Goal: Navigation & Orientation: Understand site structure

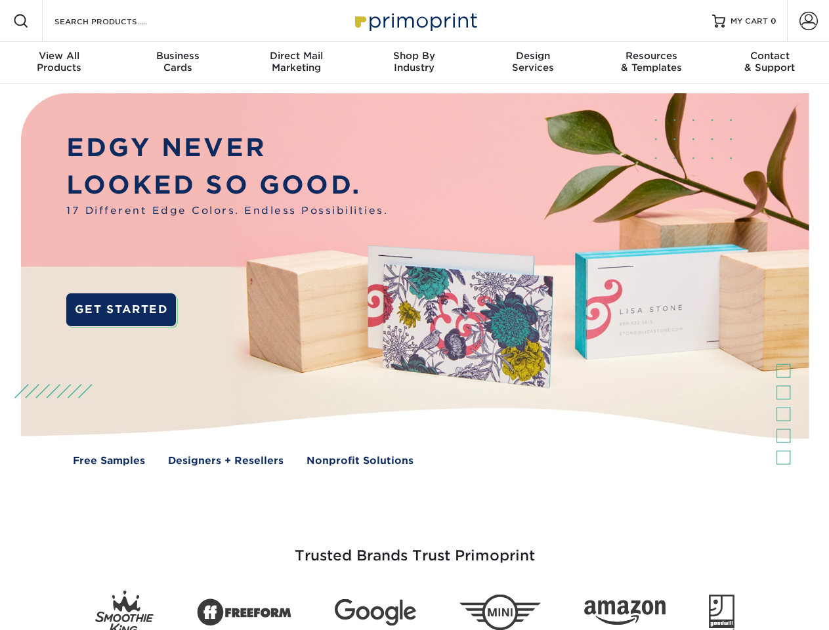
click at [414, 315] on img at bounding box center [414, 289] width 821 height 410
click at [21, 21] on span at bounding box center [21, 21] width 16 height 16
click at [808, 21] on span at bounding box center [809, 21] width 18 height 18
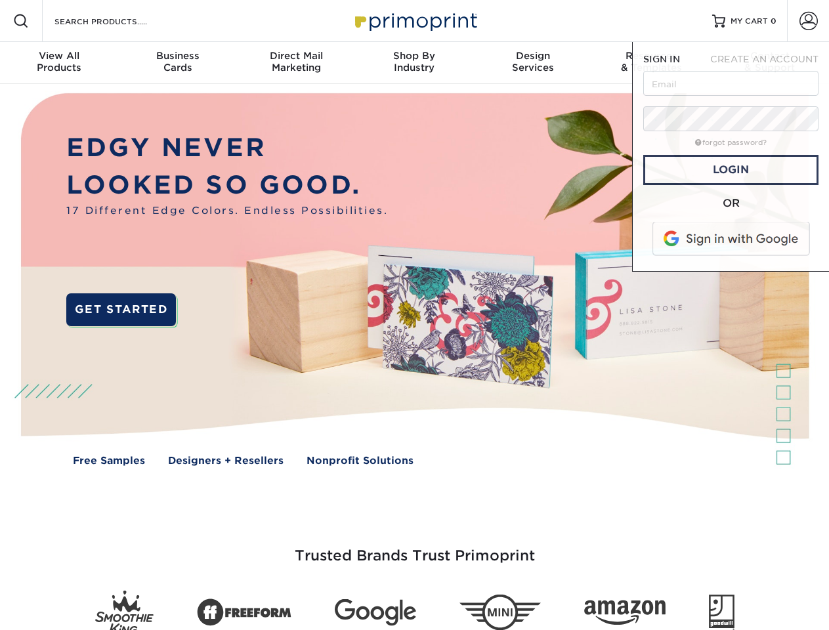
click at [59, 63] on div "View All Products" at bounding box center [59, 62] width 118 height 24
click at [177, 63] on div "Business Cards" at bounding box center [177, 62] width 118 height 24
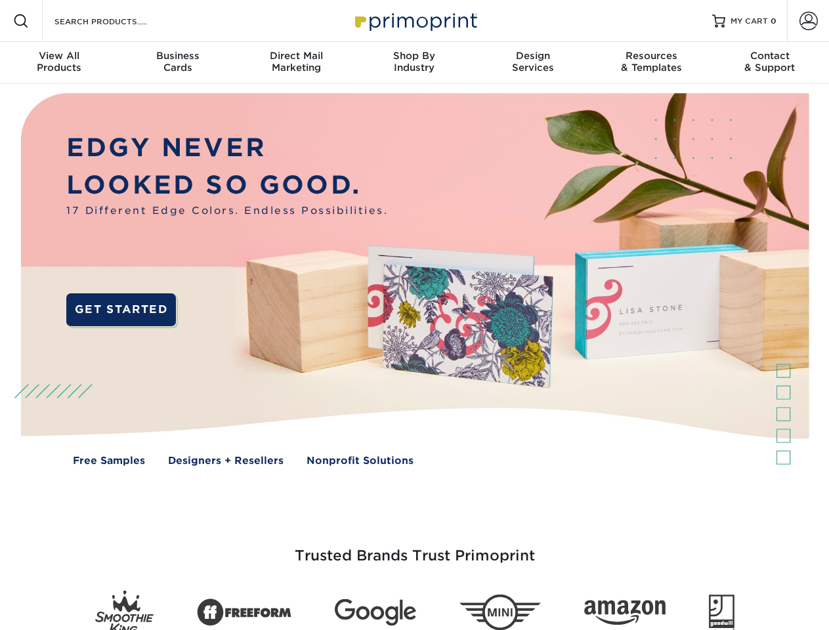
click at [296, 63] on div "Direct Mail Marketing" at bounding box center [296, 62] width 118 height 24
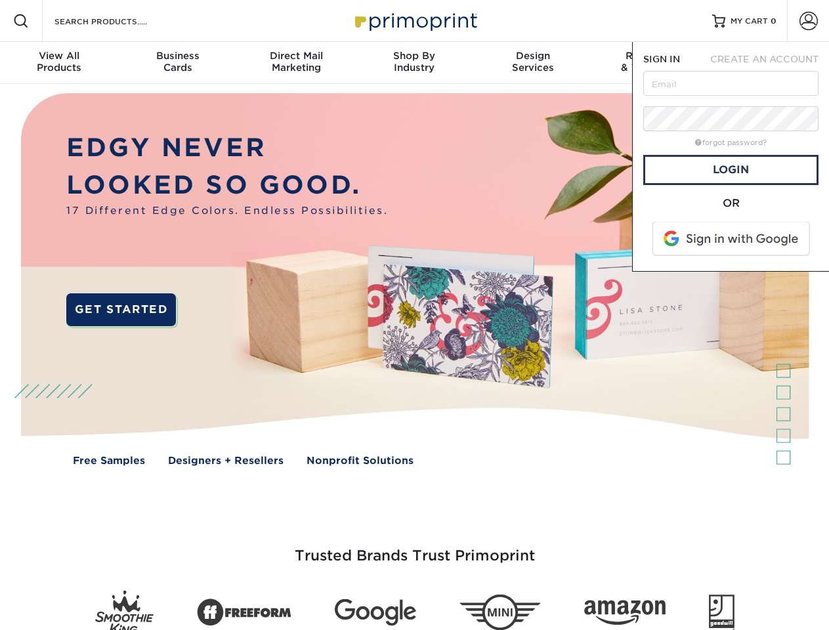
click at [414, 63] on div "Shop By Industry" at bounding box center [414, 62] width 118 height 24
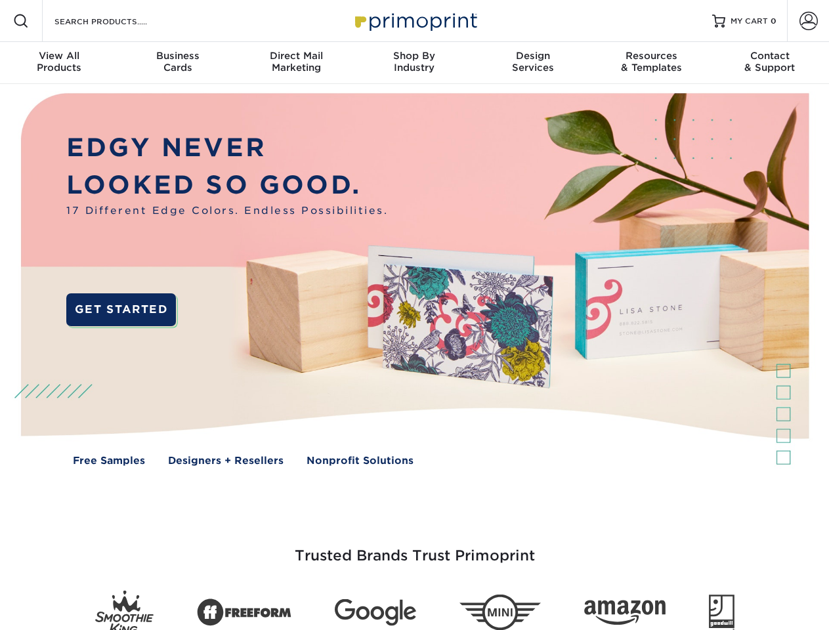
click at [533, 63] on div "Design Services" at bounding box center [533, 62] width 118 height 24
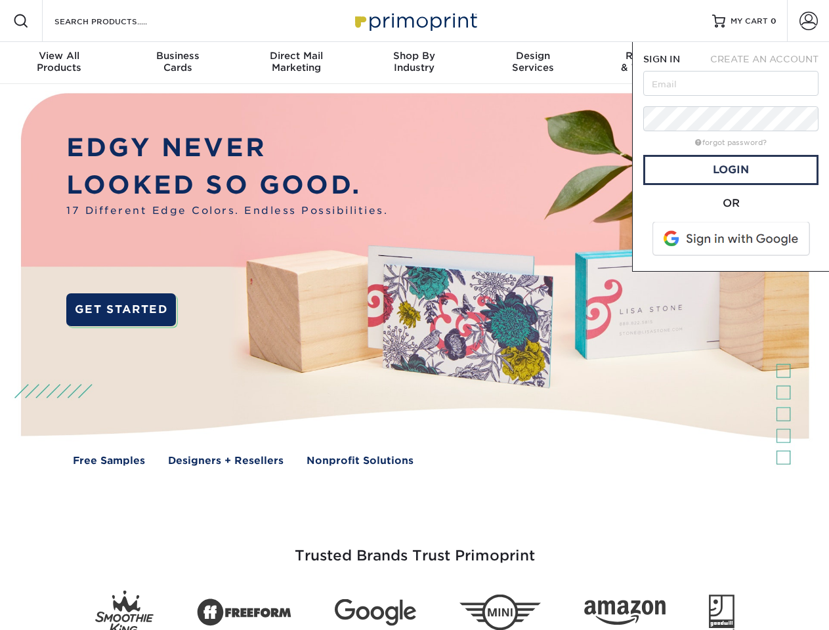
click at [651, 63] on span "SIGN IN" at bounding box center [662, 59] width 37 height 11
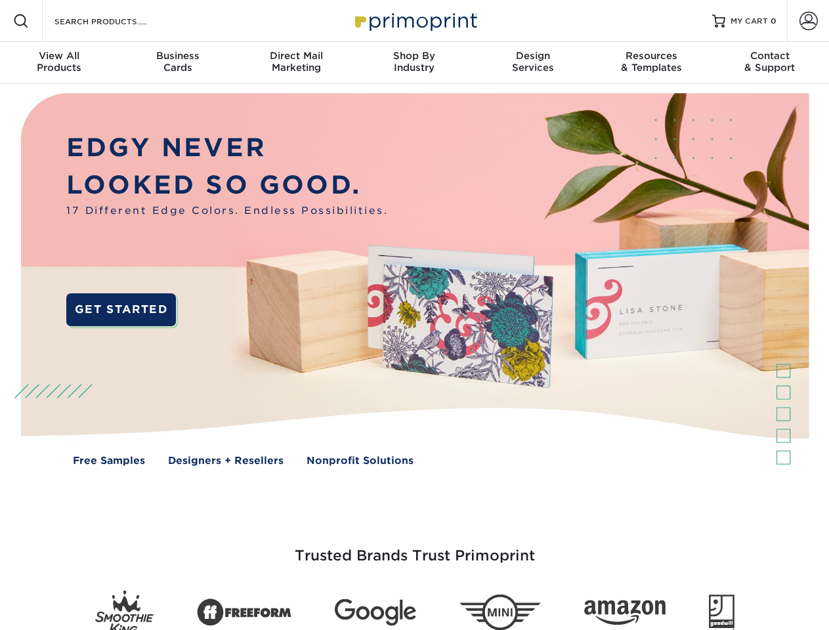
click at [770, 63] on div "Contact & Support" at bounding box center [770, 62] width 118 height 24
